Goal: Task Accomplishment & Management: Use online tool/utility

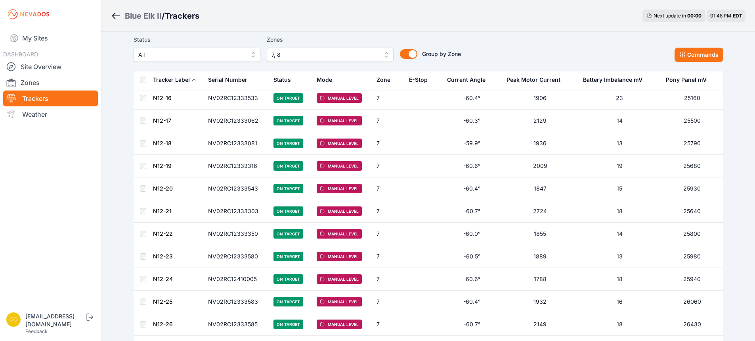
click at [301, 57] on span "7, 8" at bounding box center [325, 55] width 106 height 10
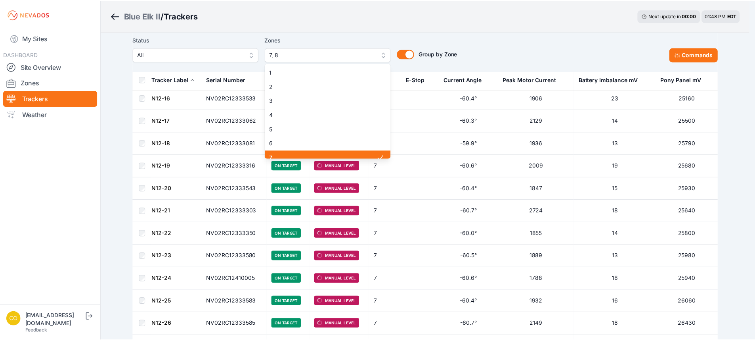
scroll to position [6, 0]
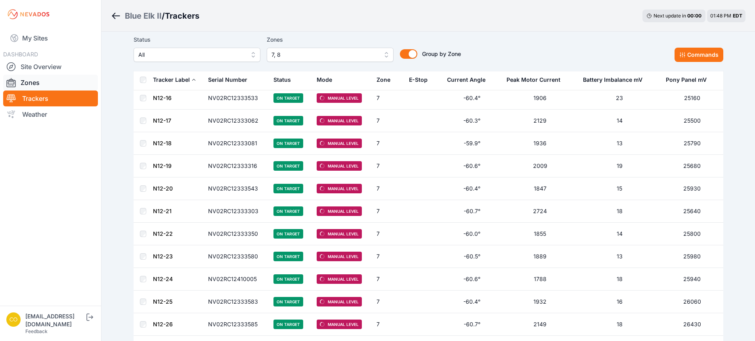
click at [34, 86] on link "Zones" at bounding box center [50, 83] width 95 height 16
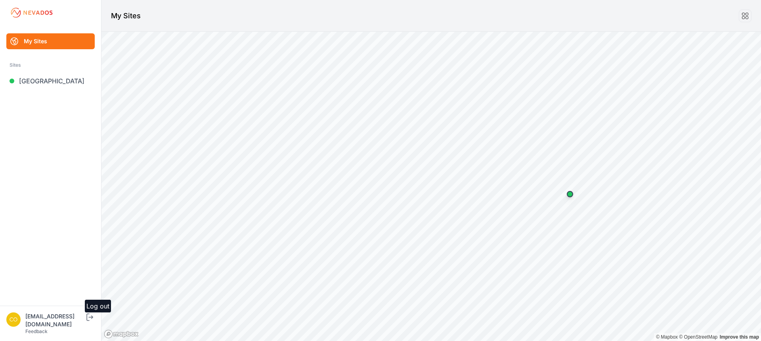
click at [95, 322] on icon "submit" at bounding box center [90, 317] width 10 height 10
click at [27, 84] on link "Blue Elk II" at bounding box center [50, 81] width 88 height 16
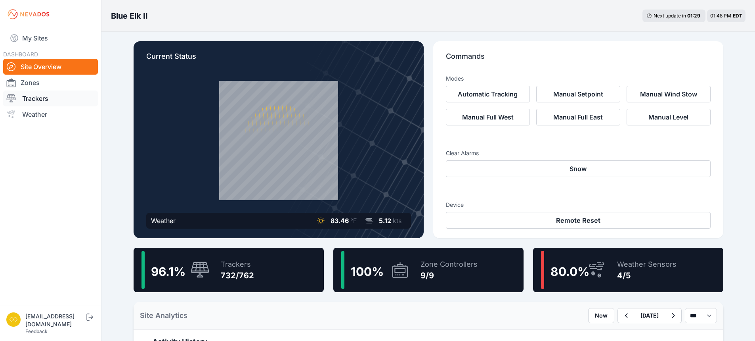
click at [49, 100] on link "Trackers" at bounding box center [50, 98] width 95 height 16
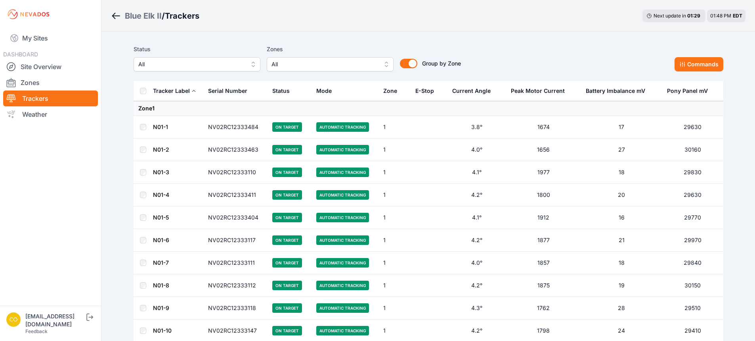
click at [313, 67] on span "All" at bounding box center [325, 64] width 106 height 10
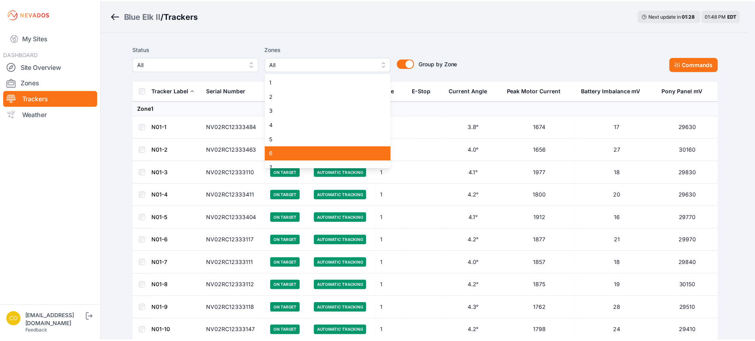
scroll to position [36, 0]
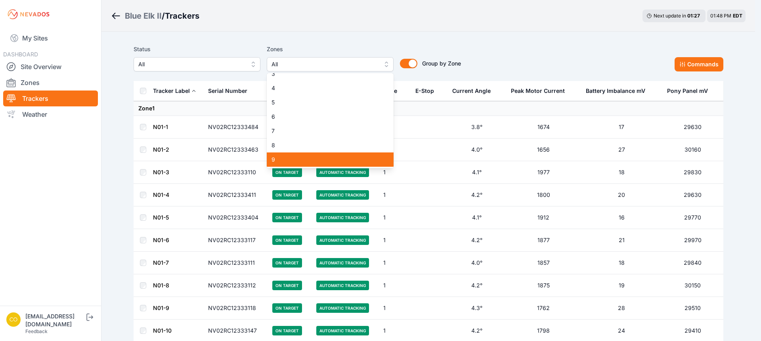
click at [283, 157] on span "9" at bounding box center [326, 159] width 108 height 8
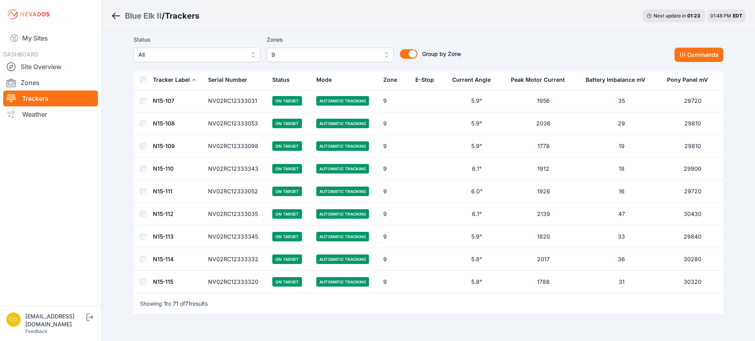
scroll to position [1460, 0]
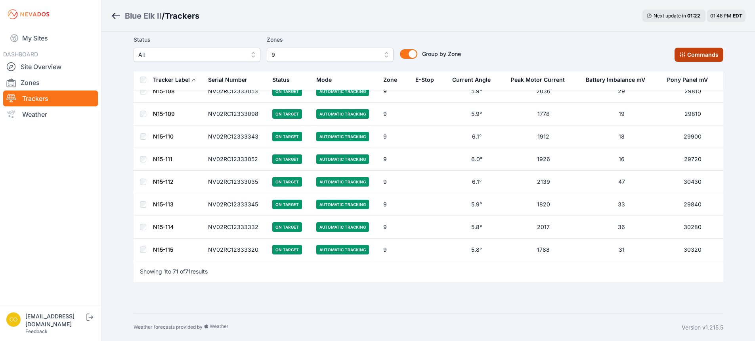
click at [697, 57] on button "Commands" at bounding box center [699, 55] width 49 height 14
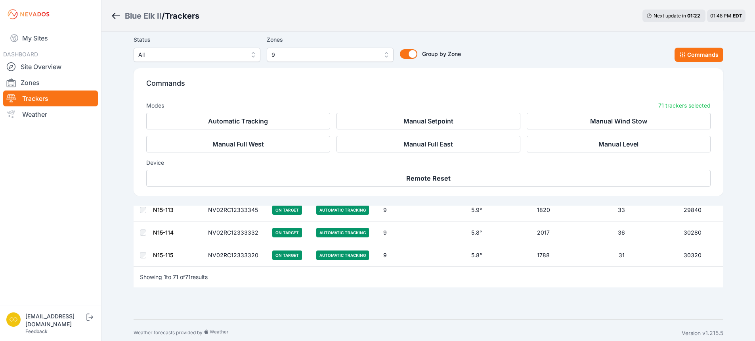
scroll to position [1594, 0]
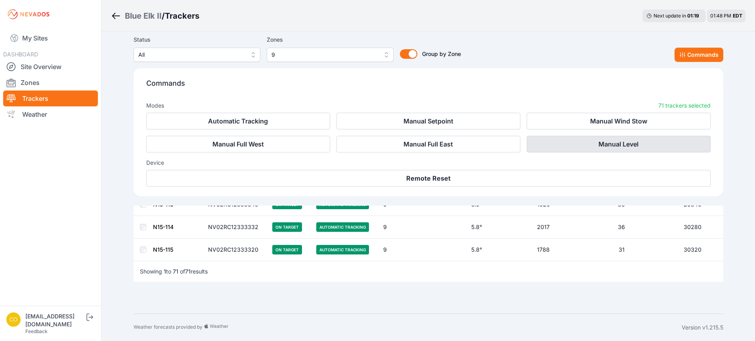
click at [577, 148] on button "Manual Level" at bounding box center [619, 144] width 184 height 17
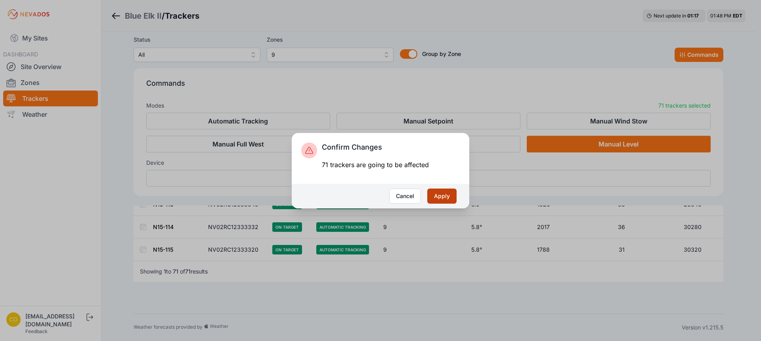
click at [435, 197] on button "Apply" at bounding box center [441, 195] width 29 height 15
